Goal: Task Accomplishment & Management: Manage account settings

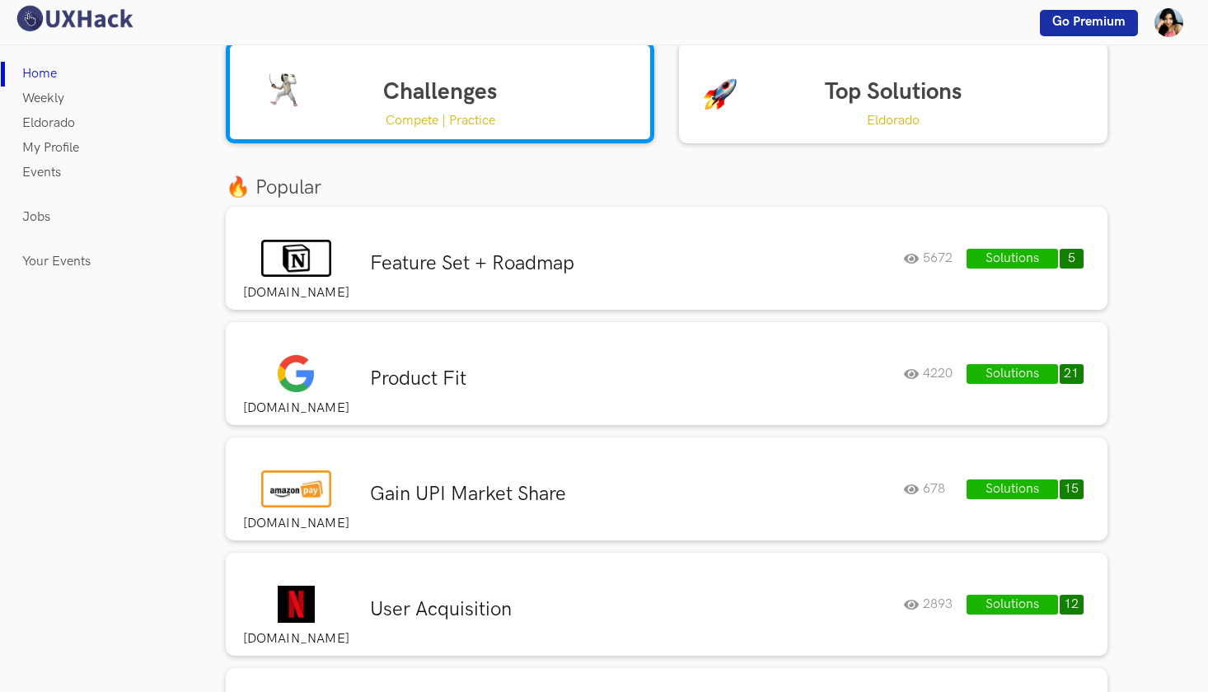
scroll to position [32, 0]
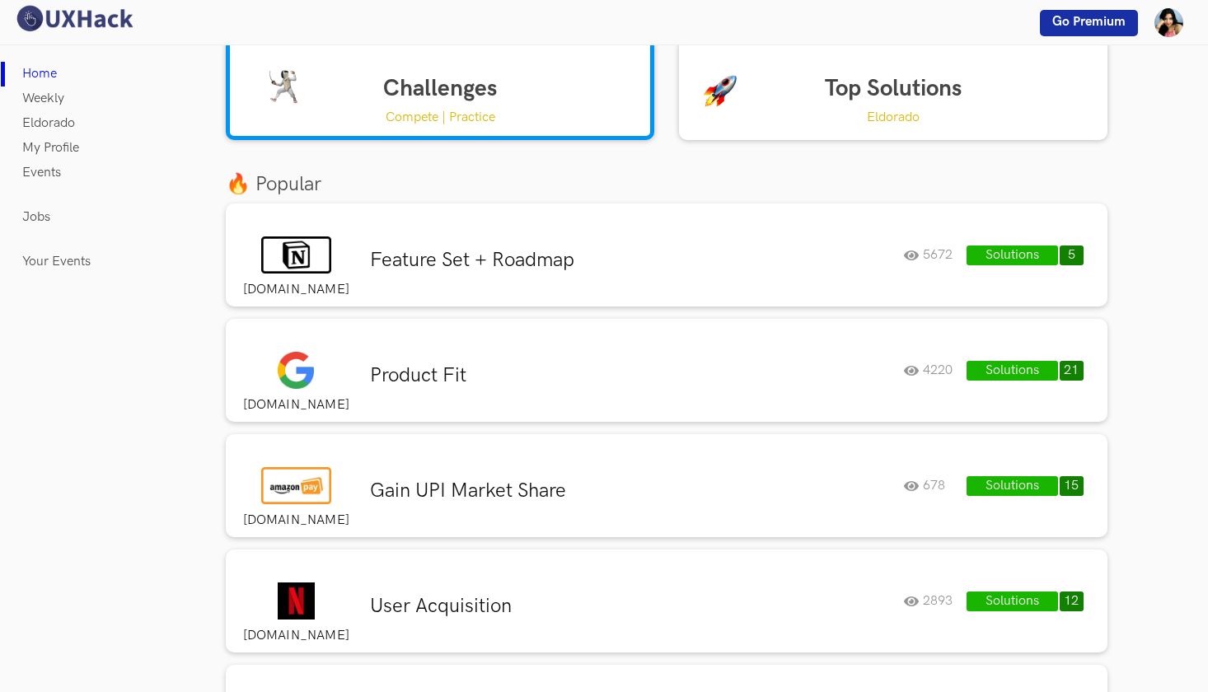
click at [873, 93] on link "Top Solutions Eldorado" at bounding box center [893, 89] width 428 height 102
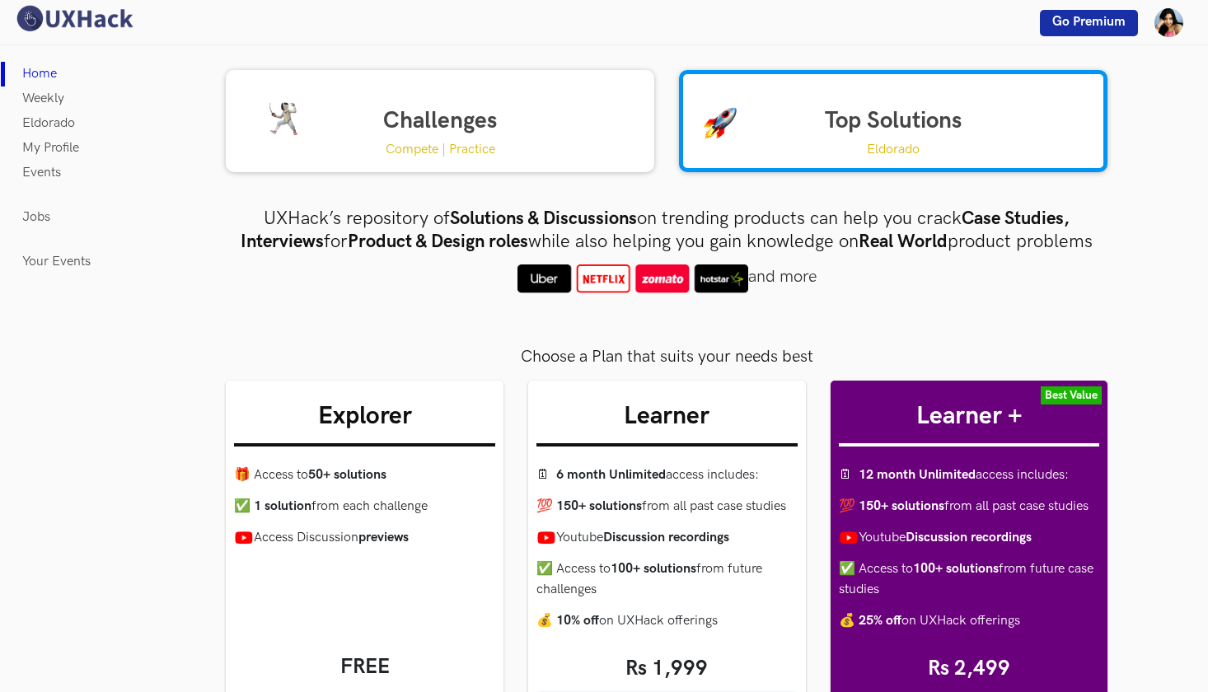
click at [419, 110] on link "Challenges Compete | Practice" at bounding box center [440, 121] width 428 height 102
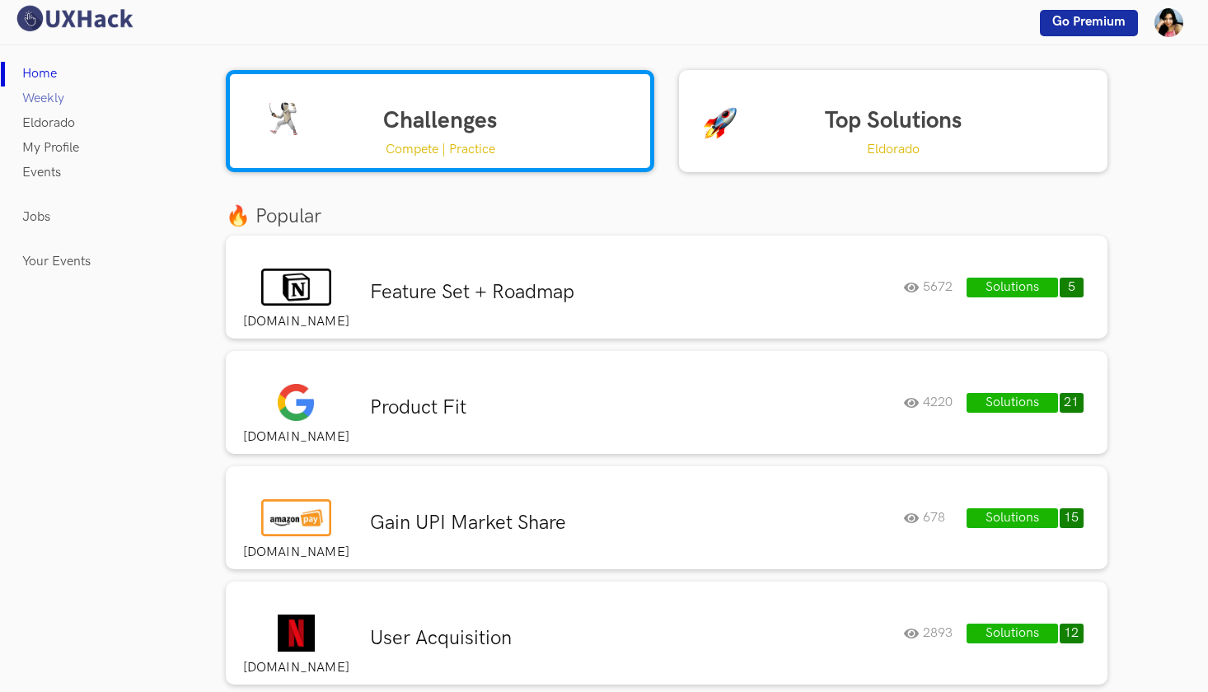
click at [54, 102] on link "Weekly" at bounding box center [43, 99] width 42 height 25
click at [711, 204] on div "🔥 Popular" at bounding box center [666, 217] width 906 height 30
click at [704, 150] on link "Top Solutions Eldorado" at bounding box center [893, 121] width 428 height 102
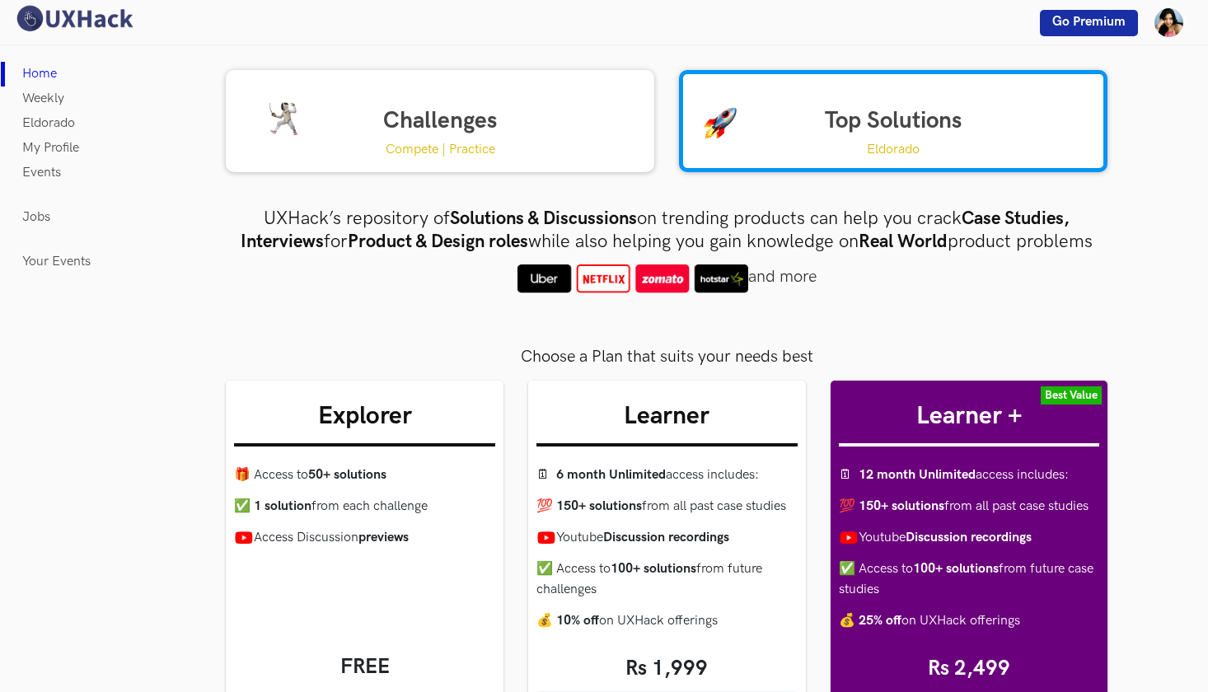
click at [539, 124] on link "Challenges Compete | Practice" at bounding box center [440, 121] width 428 height 102
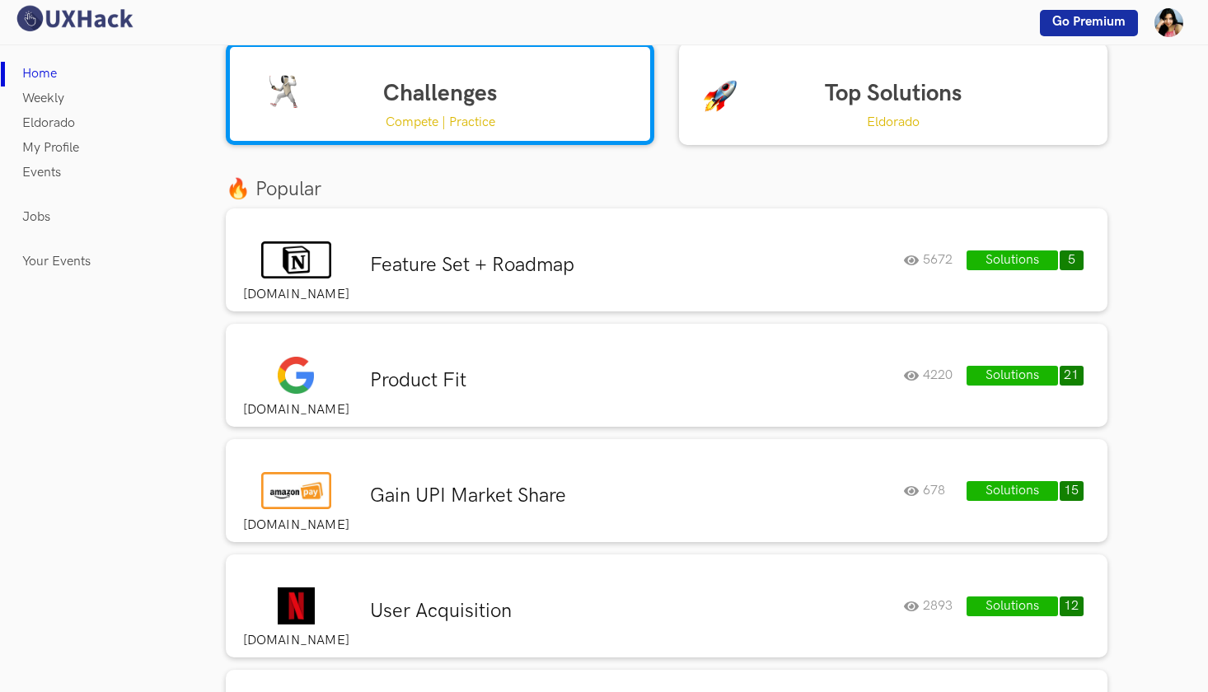
scroll to position [35, 0]
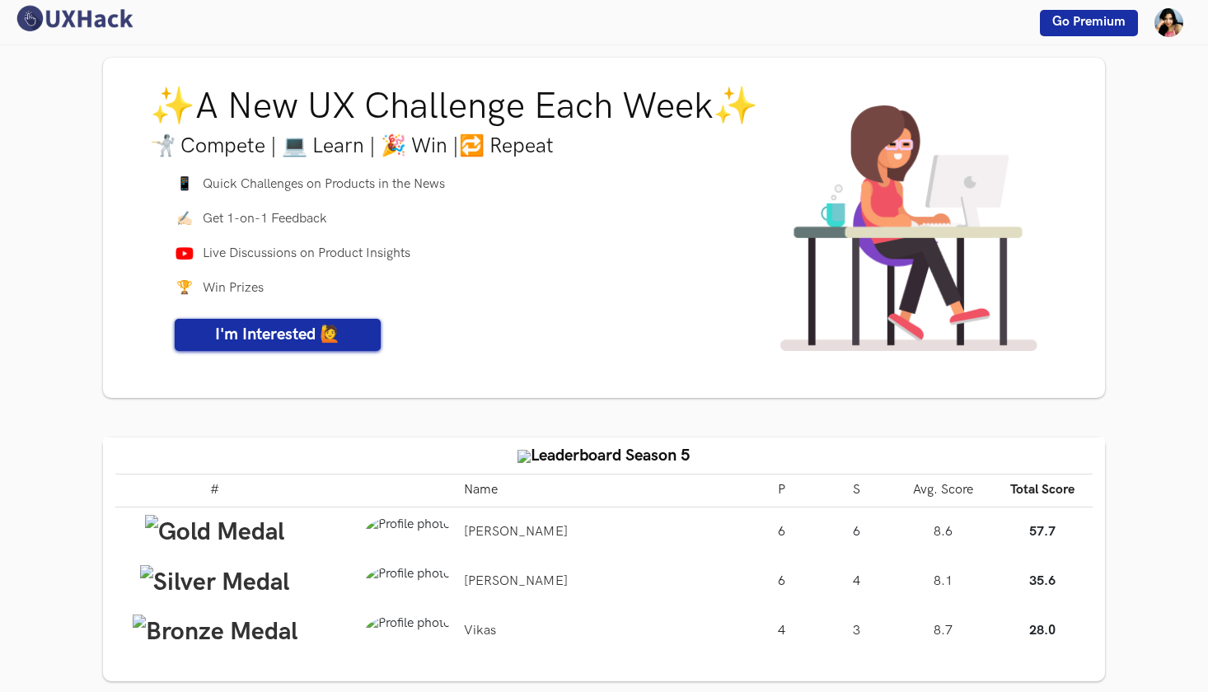
scroll to position [34, 0]
click at [315, 332] on span "I'm Interested 🙋" at bounding box center [277, 334] width 125 height 20
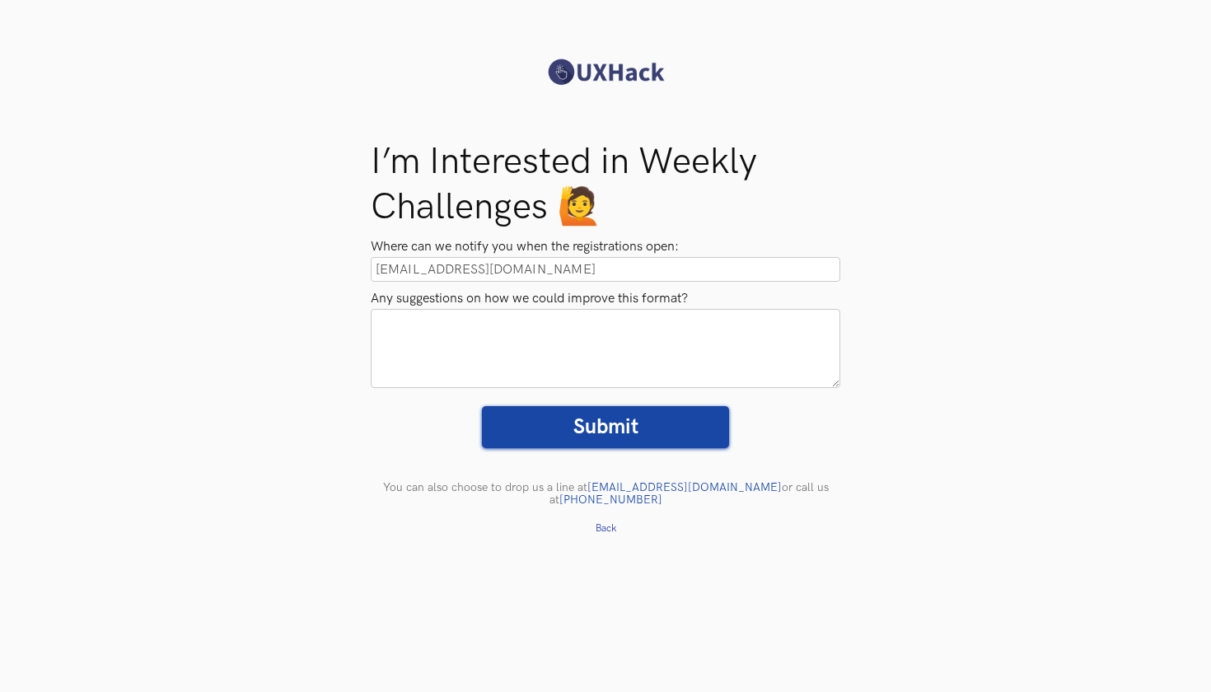
click at [503, 335] on textarea "Any suggestions on how we could improve this format?" at bounding box center [606, 348] width 470 height 79
click at [559, 419] on input "Submit" at bounding box center [605, 427] width 247 height 42
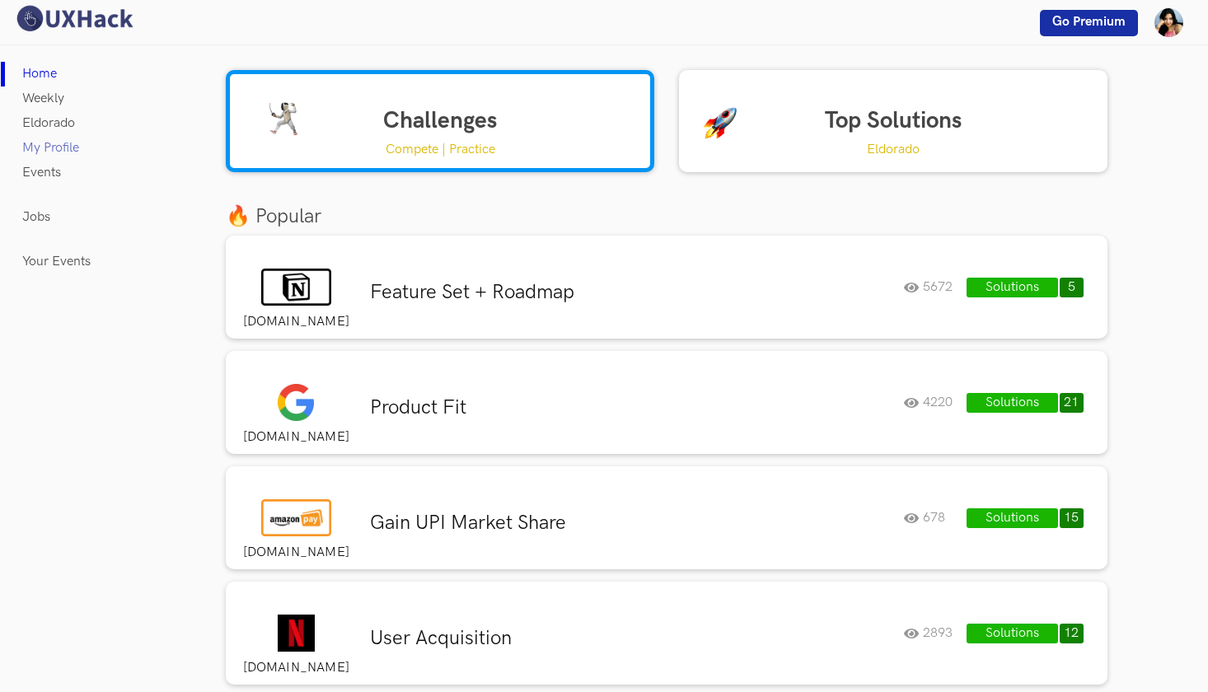
click at [53, 147] on link "My Profile" at bounding box center [50, 148] width 57 height 25
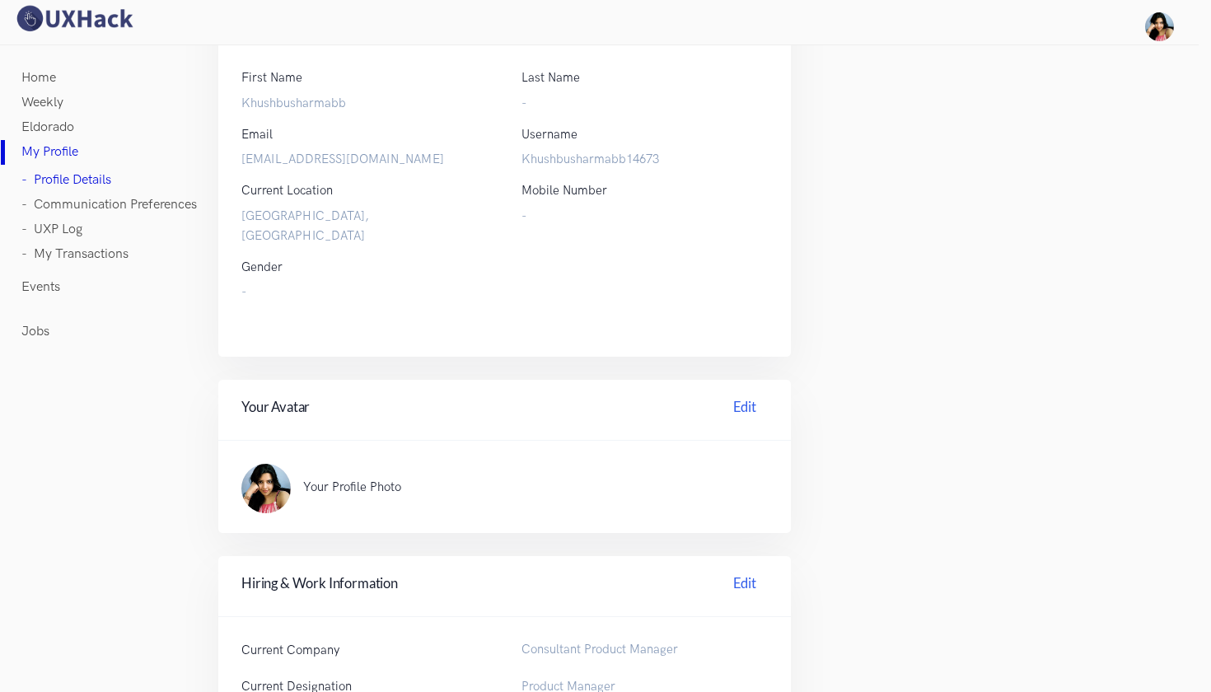
scroll to position [86, 0]
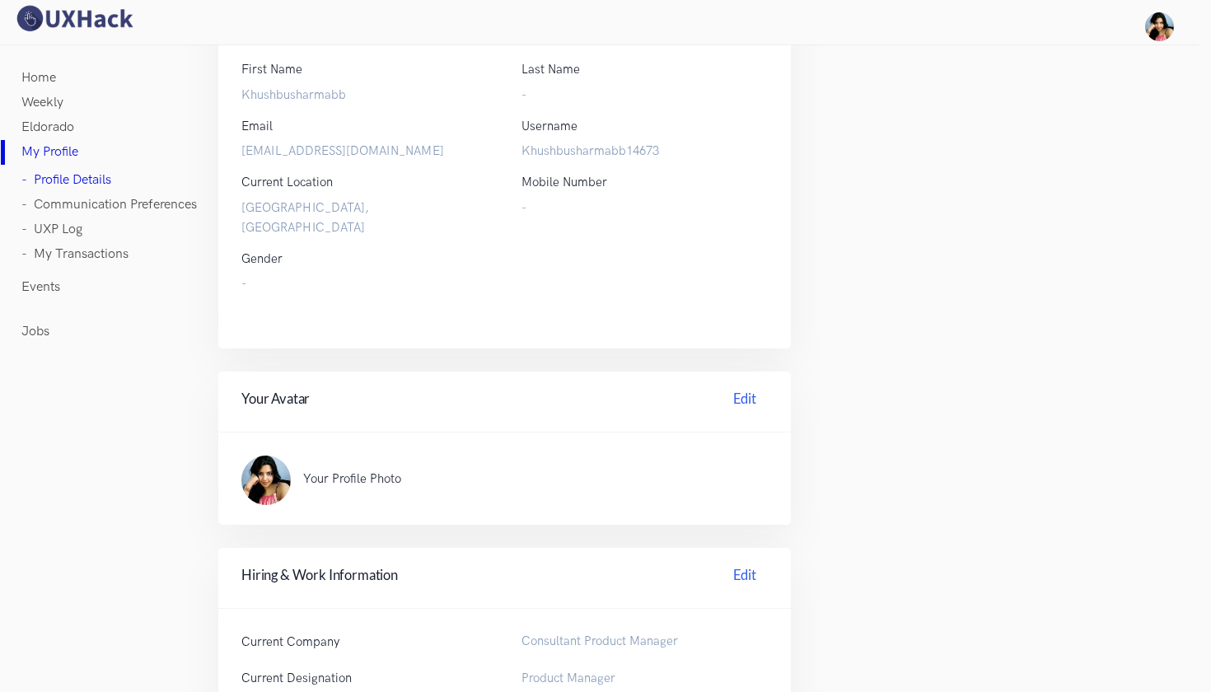
click at [556, 207] on label "-" at bounding box center [645, 209] width 247 height 20
click at [538, 202] on label "-" at bounding box center [645, 209] width 247 height 20
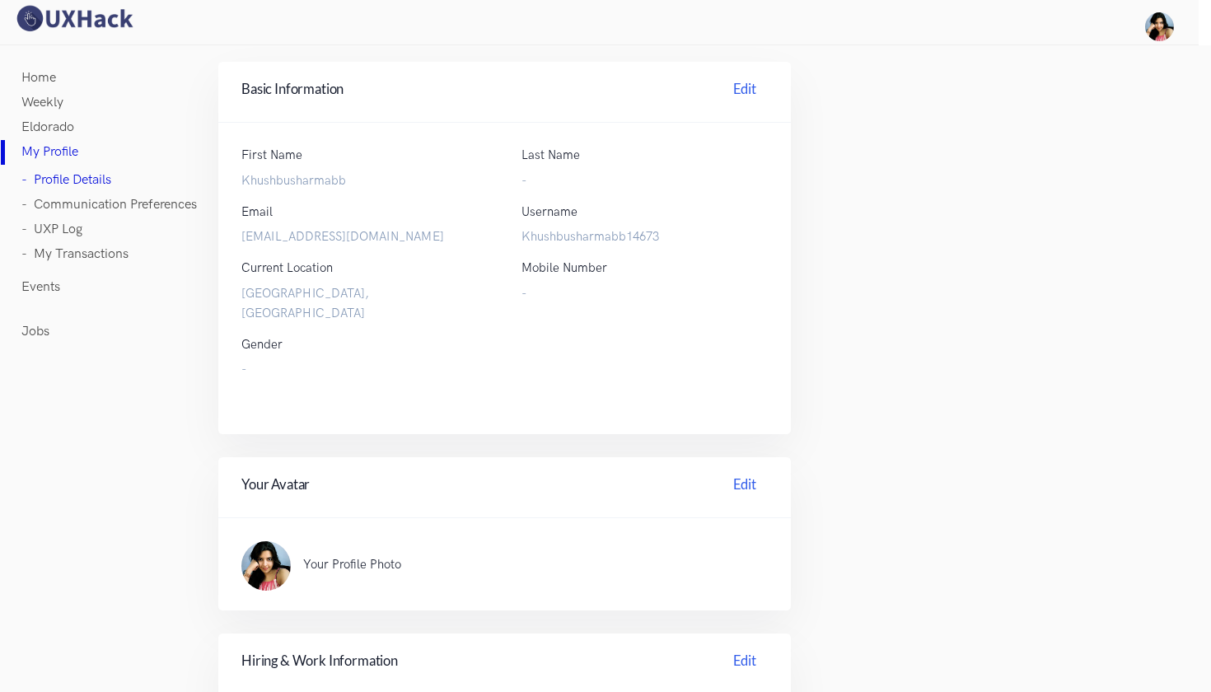
scroll to position [0, 0]
click at [723, 97] on link "Edit" at bounding box center [745, 92] width 46 height 26
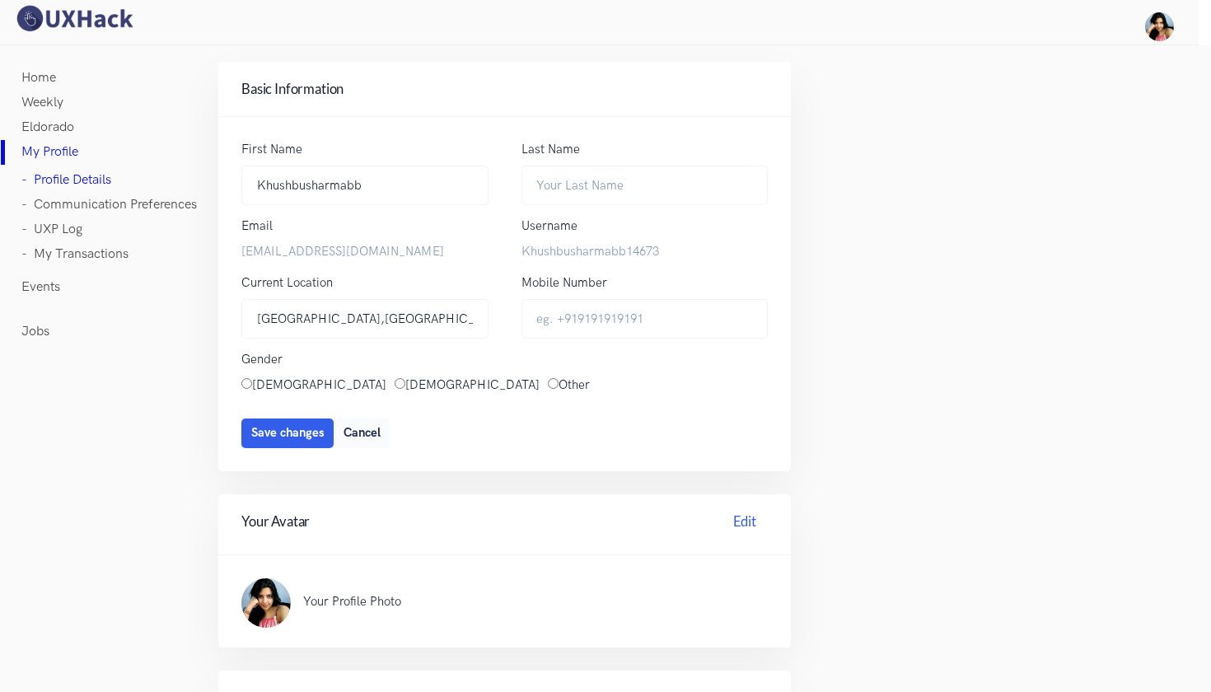
click at [747, 91] on h4 "Basic Information Edit" at bounding box center [504, 89] width 526 height 20
click at [334, 325] on input "[GEOGRAPHIC_DATA],[GEOGRAPHIC_DATA]" at bounding box center [364, 319] width 247 height 40
type input "[GEOGRAPHIC_DATA]"
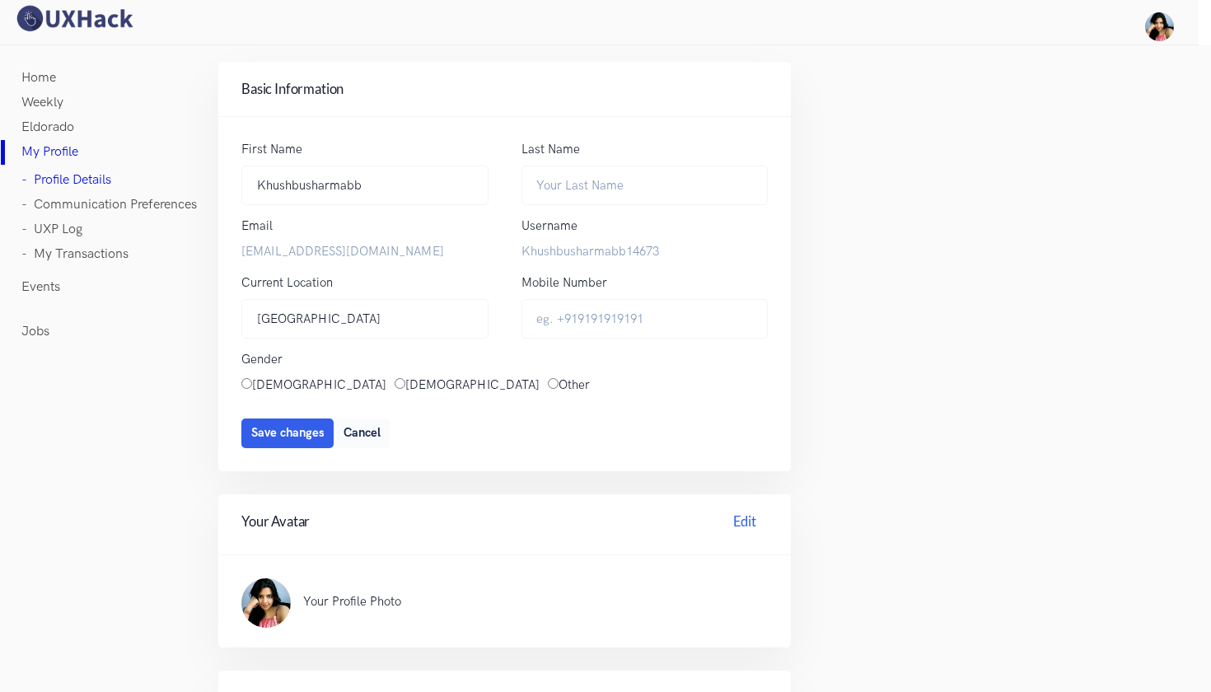
click at [248, 381] on input "[DEMOGRAPHIC_DATA]" at bounding box center [246, 383] width 11 height 11
radio input "true"
click at [587, 311] on input "Mobile Number" at bounding box center [645, 319] width 247 height 40
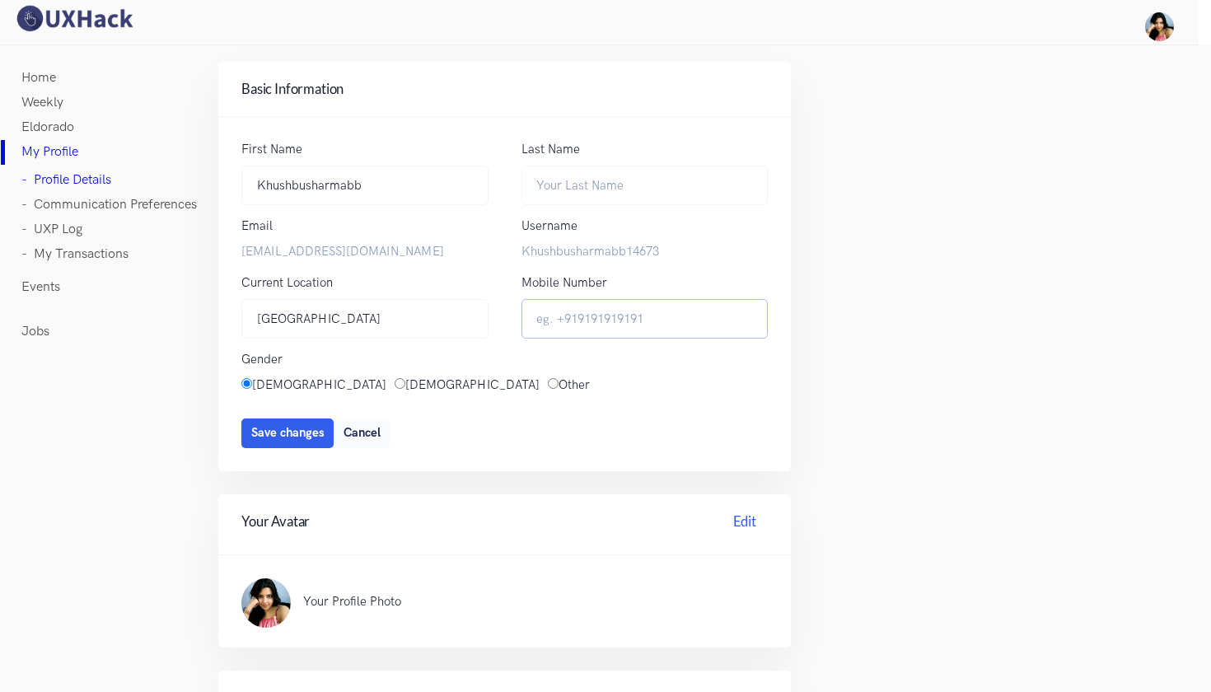
click at [287, 428] on button "Save changes" at bounding box center [287, 434] width 92 height 30
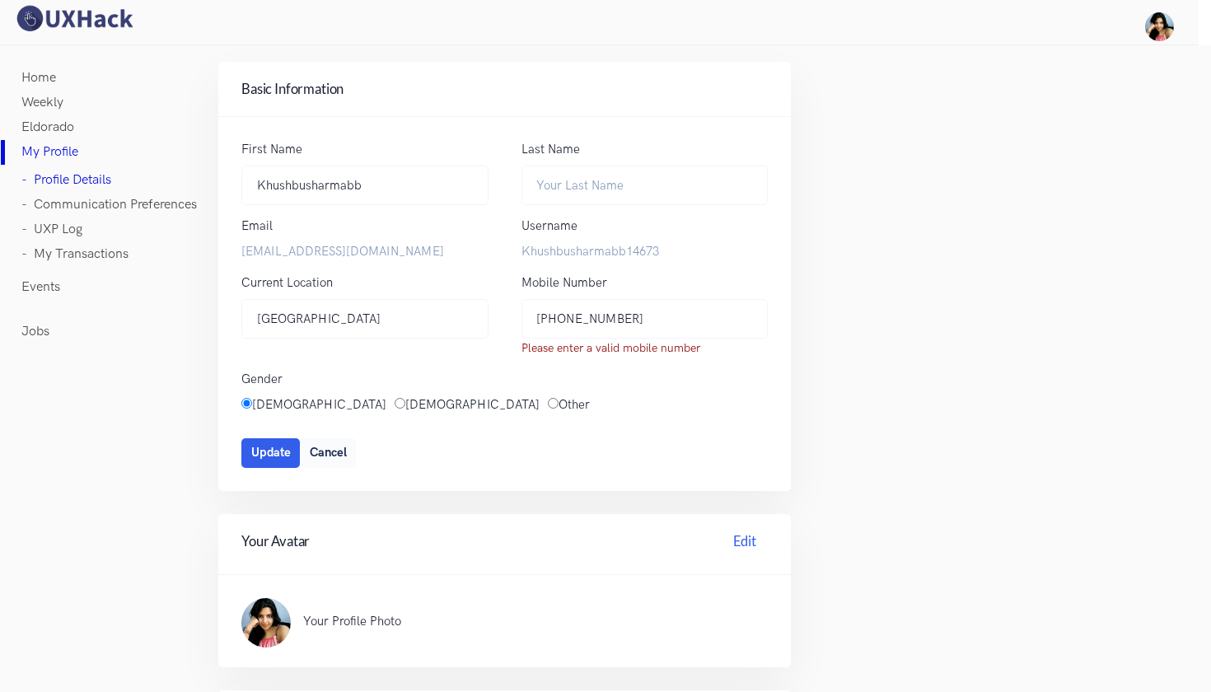
click at [679, 423] on div "Gender Female Male Other -" at bounding box center [504, 404] width 559 height 68
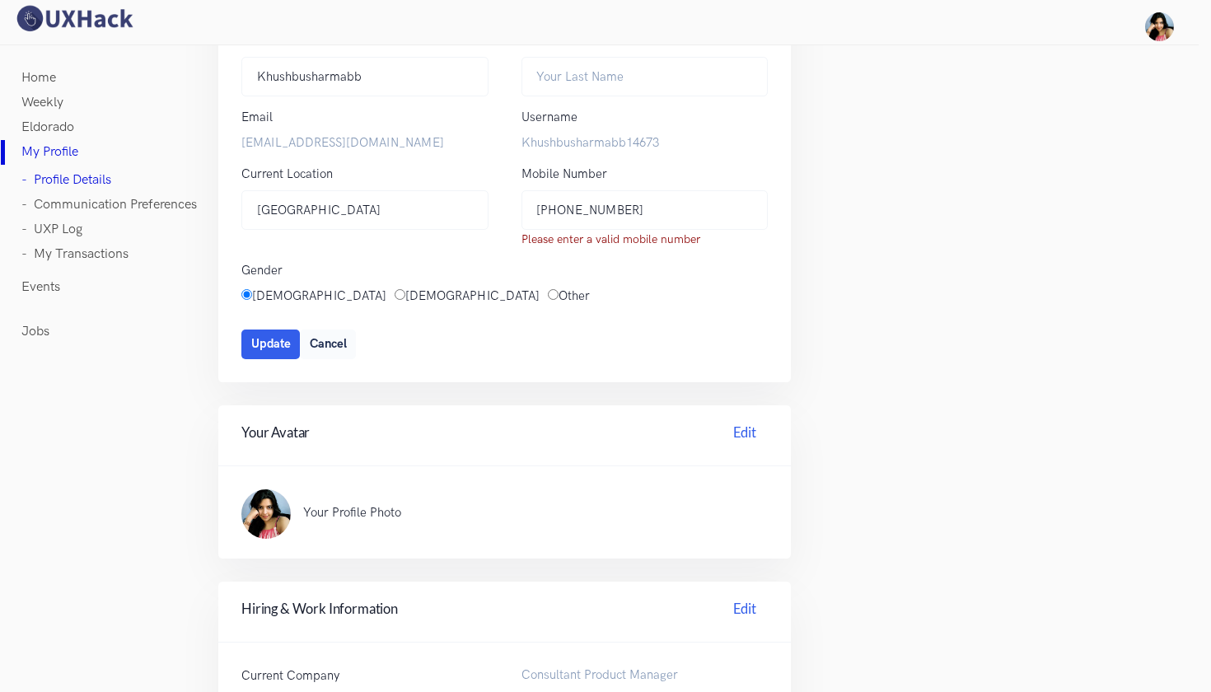
scroll to position [105, 0]
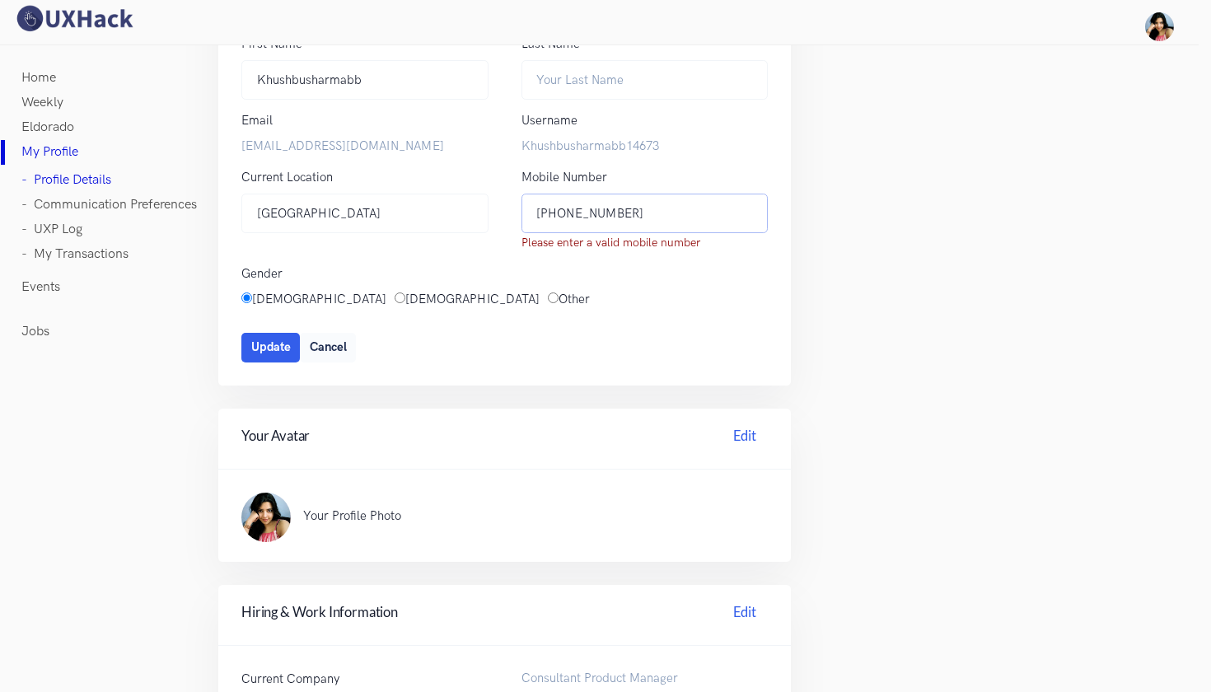
click at [561, 207] on input "+91 8219349110" at bounding box center [645, 214] width 247 height 40
type input "8219349110"
click at [662, 290] on div "Female Male Other" at bounding box center [504, 305] width 559 height 31
click at [279, 350] on button "Update" at bounding box center [270, 348] width 58 height 30
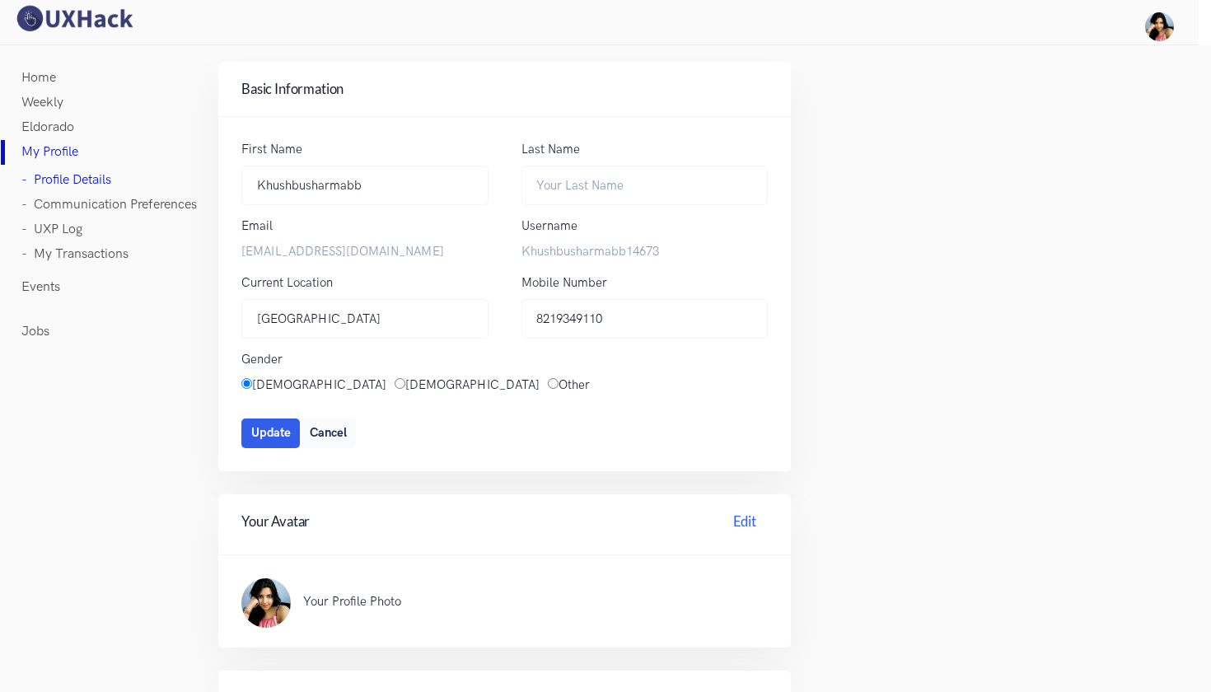
scroll to position [0, 0]
drag, startPoint x: 372, startPoint y: 190, endPoint x: 305, endPoint y: 184, distance: 67.8
click at [305, 184] on input "Khushbusharmabb" at bounding box center [364, 186] width 247 height 40
type input "Khushbu"
paste input "https://uxhack.co/member/"
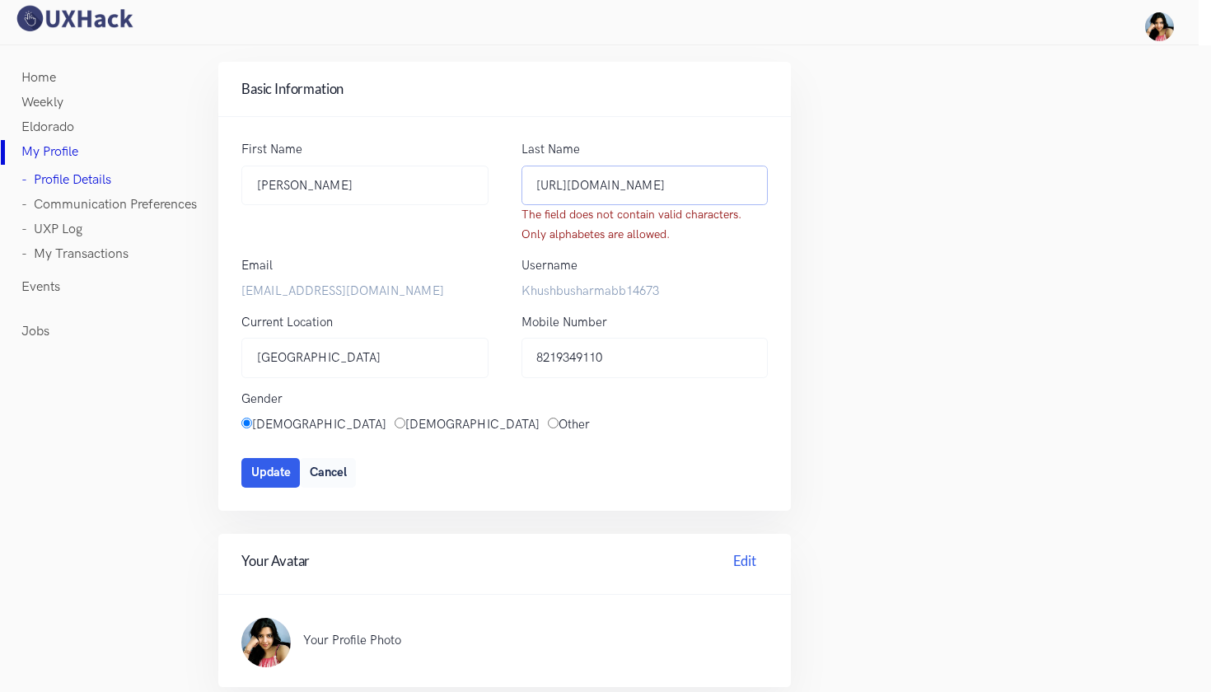
drag, startPoint x: 680, startPoint y: 190, endPoint x: 522, endPoint y: 188, distance: 157.4
click at [522, 188] on input "https://uxhack.co/member/" at bounding box center [645, 186] width 247 height 40
type input "/"
type input "Sharma"
click at [263, 470] on span "Update" at bounding box center [271, 473] width 40 height 14
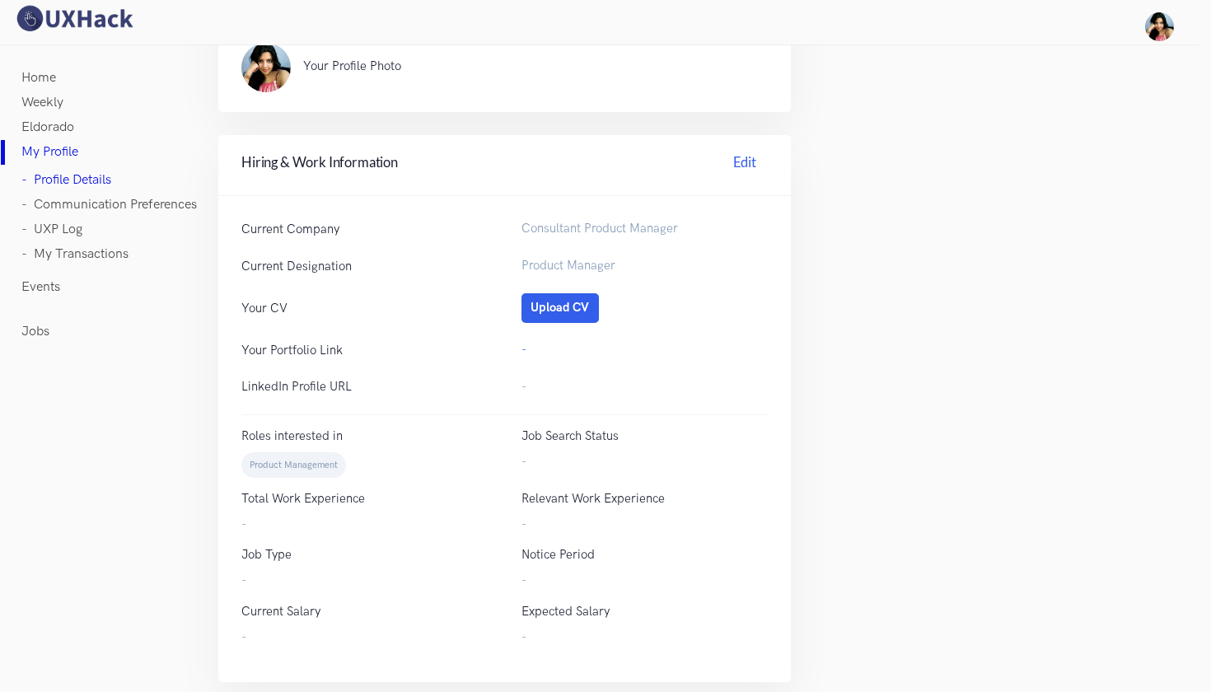
click at [333, 390] on div "Current Company Consultant Product Manager Current Designation Product Manager …" at bounding box center [504, 438] width 573 height 485
click at [342, 378] on p "LinkedIn Profile URL" at bounding box center [364, 386] width 247 height 17
click at [739, 152] on link "Edit" at bounding box center [745, 165] width 46 height 26
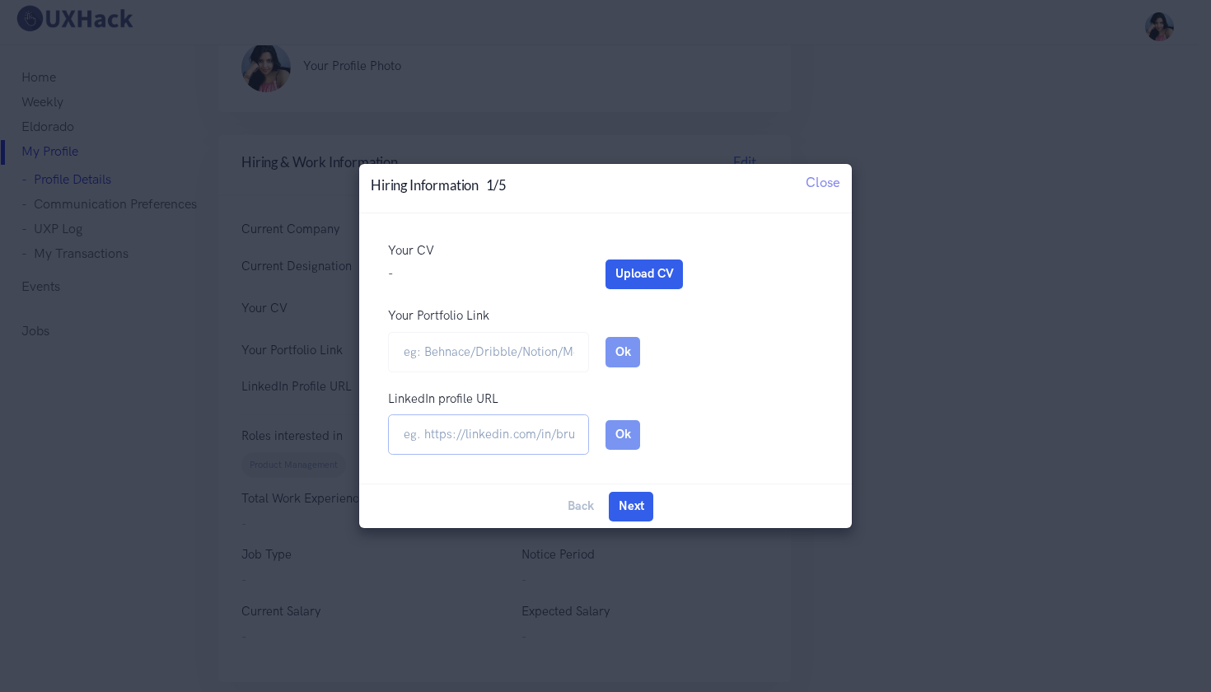
click at [492, 426] on input "url" at bounding box center [488, 434] width 201 height 40
paste input "www.linkedin.com/in/khushbu-sharma-b606912a8"
type input "www.linkedin.com/in/khushbu-sharma-b606912a8"
click at [601, 434] on div "www.linkedin.com/in/khushbu-sharma-b606912a8" at bounding box center [489, 434] width 234 height 40
click at [612, 435] on button "Ok" at bounding box center [623, 435] width 35 height 30
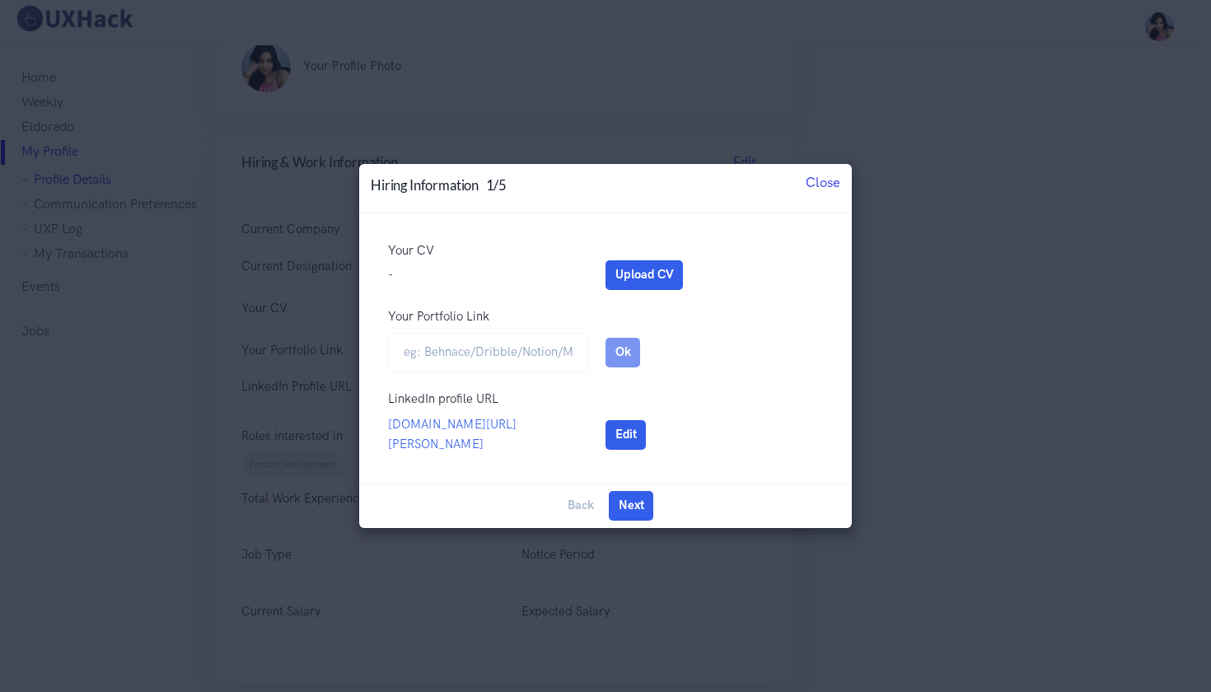
click at [837, 180] on span "Close" at bounding box center [823, 182] width 35 height 16
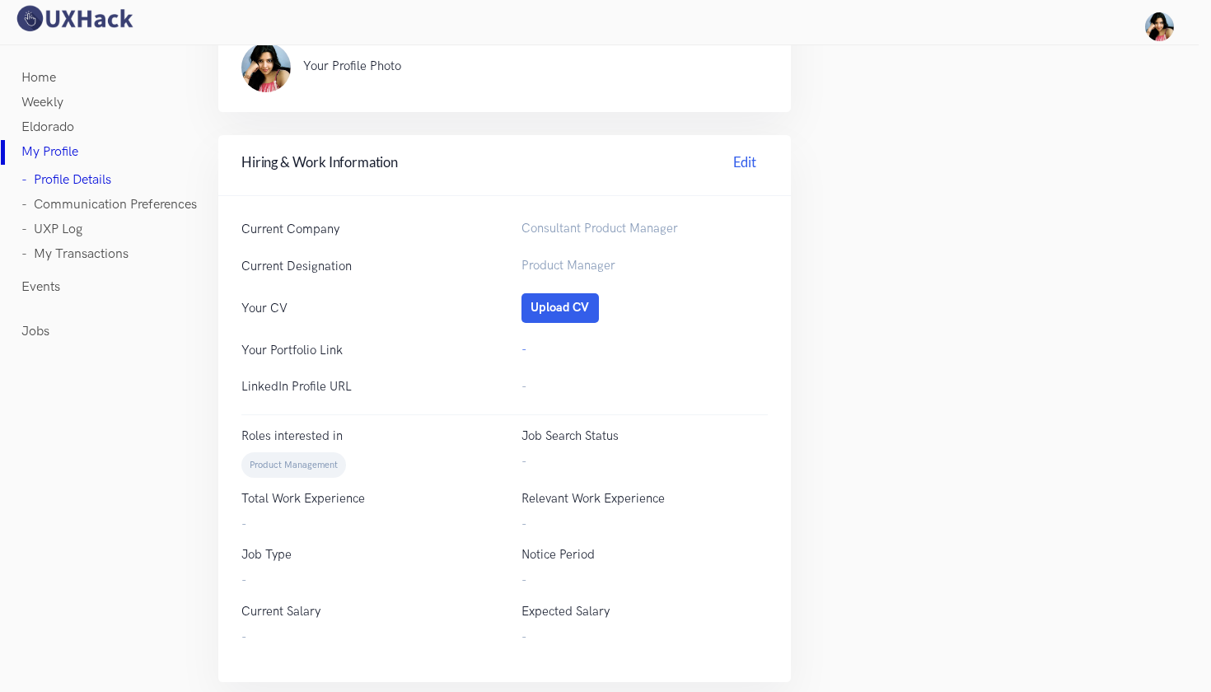
click at [82, 201] on link "- Communication Preferences" at bounding box center [108, 205] width 175 height 25
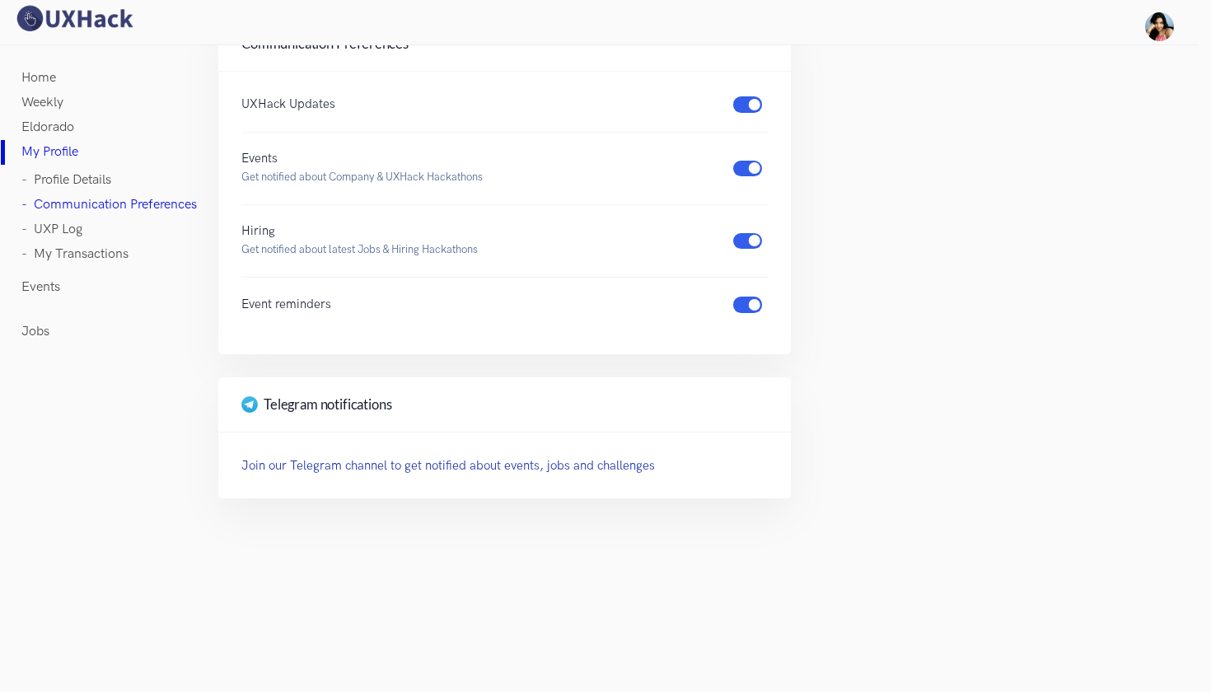
scroll to position [45, 0]
click at [66, 232] on link "- UXP Log" at bounding box center [51, 230] width 61 height 25
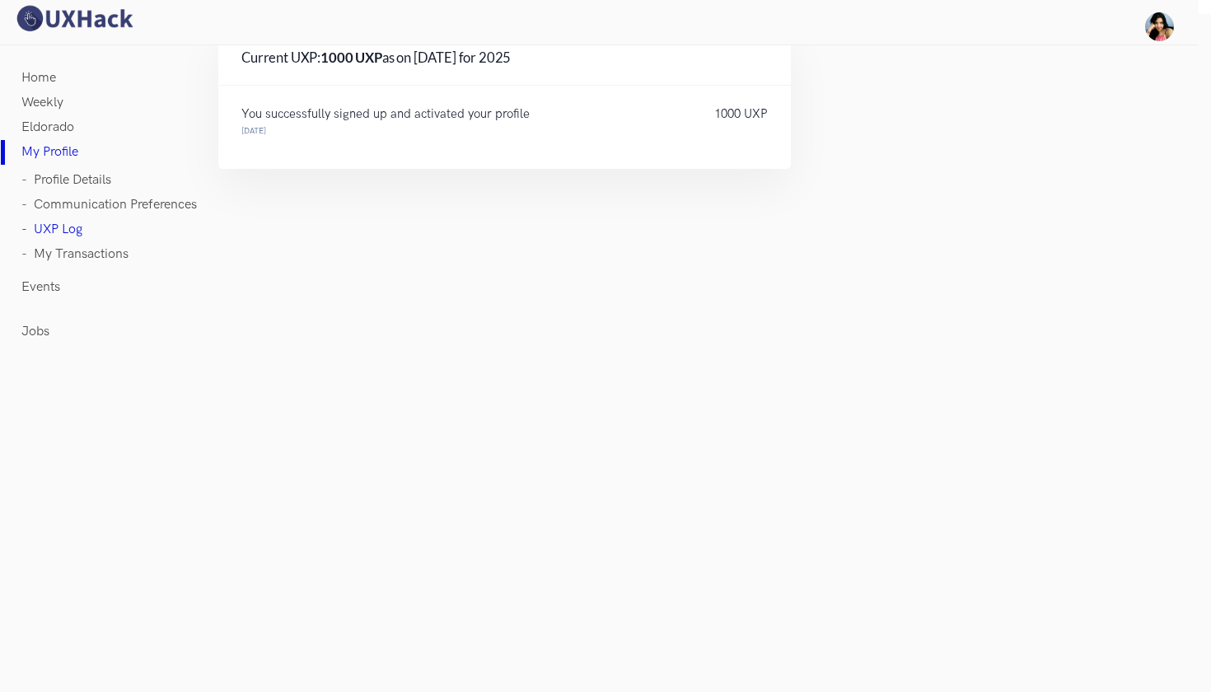
scroll to position [6, 0]
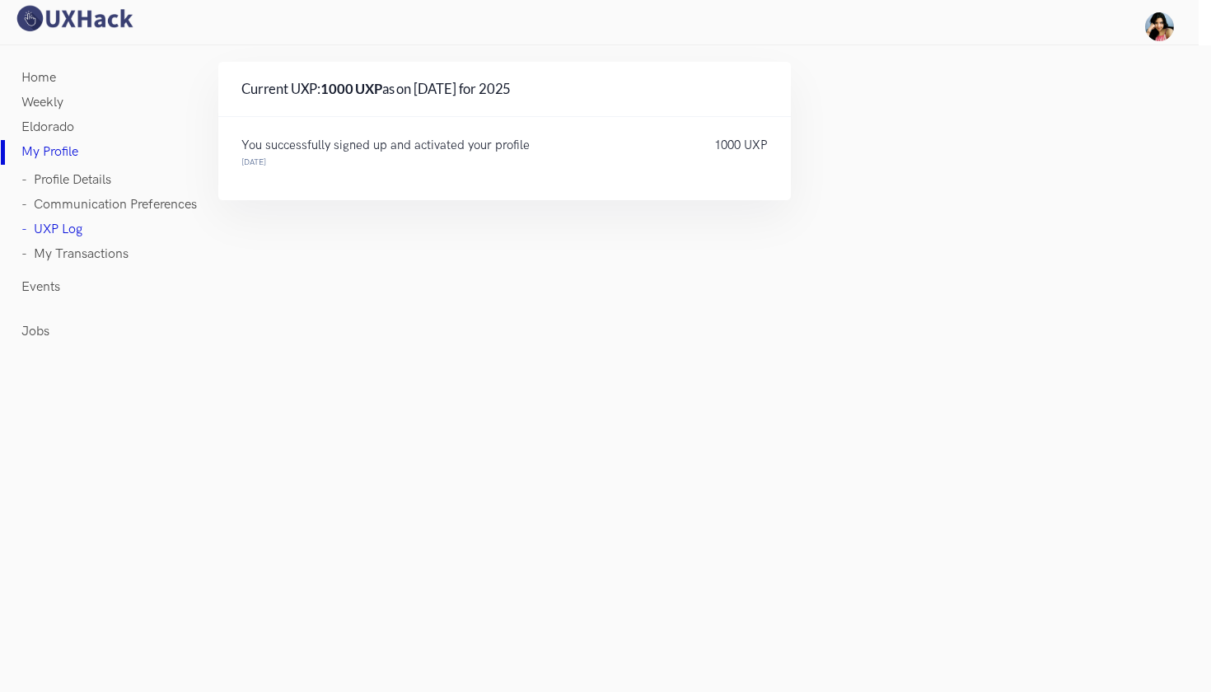
click at [73, 255] on link "- My Transactions" at bounding box center [74, 254] width 107 height 25
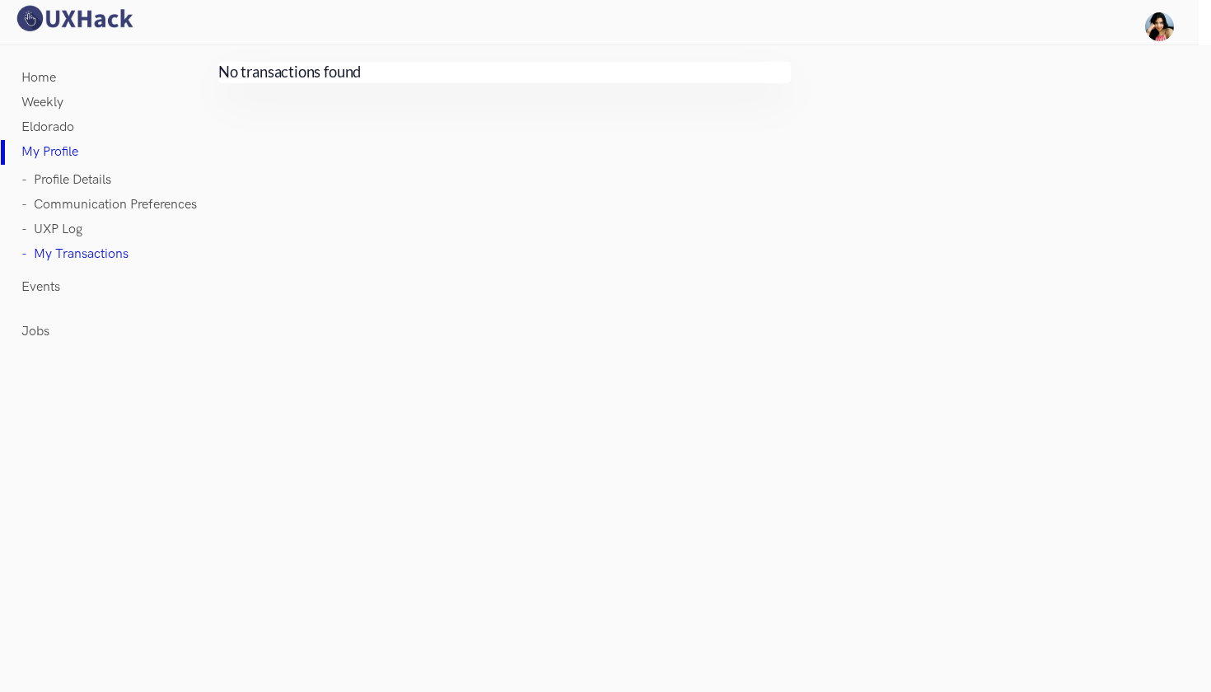
click at [28, 64] on div "Home Weekly Eldorado My Profile - Profile Details - Communication Preferences -…" at bounding box center [110, 226] width 220 height 329
click at [30, 75] on link "Home" at bounding box center [38, 78] width 35 height 25
